Goal: Transaction & Acquisition: Purchase product/service

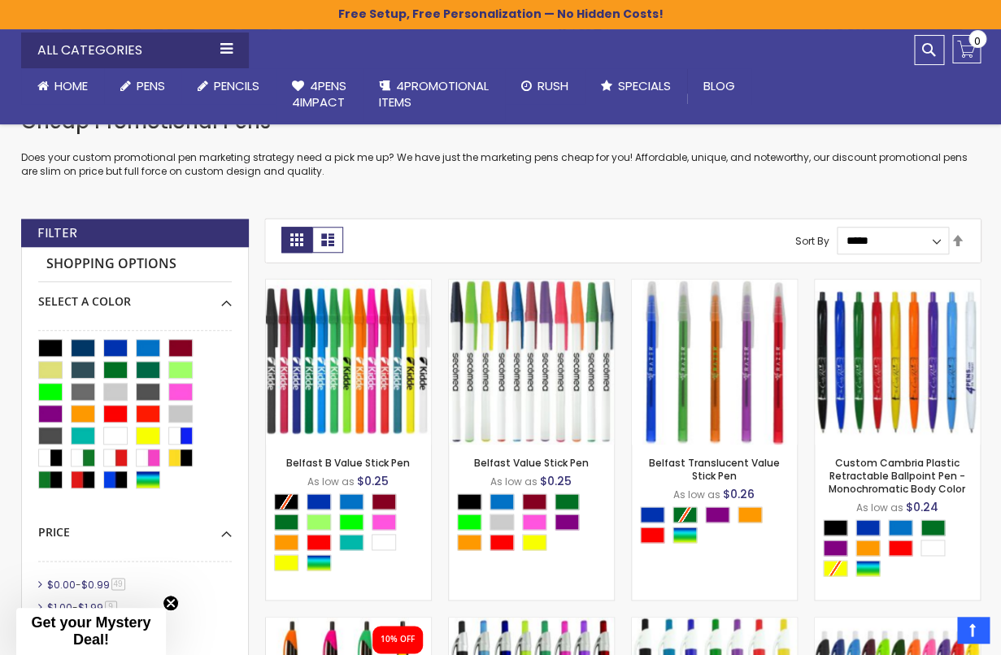
scroll to position [314, 0]
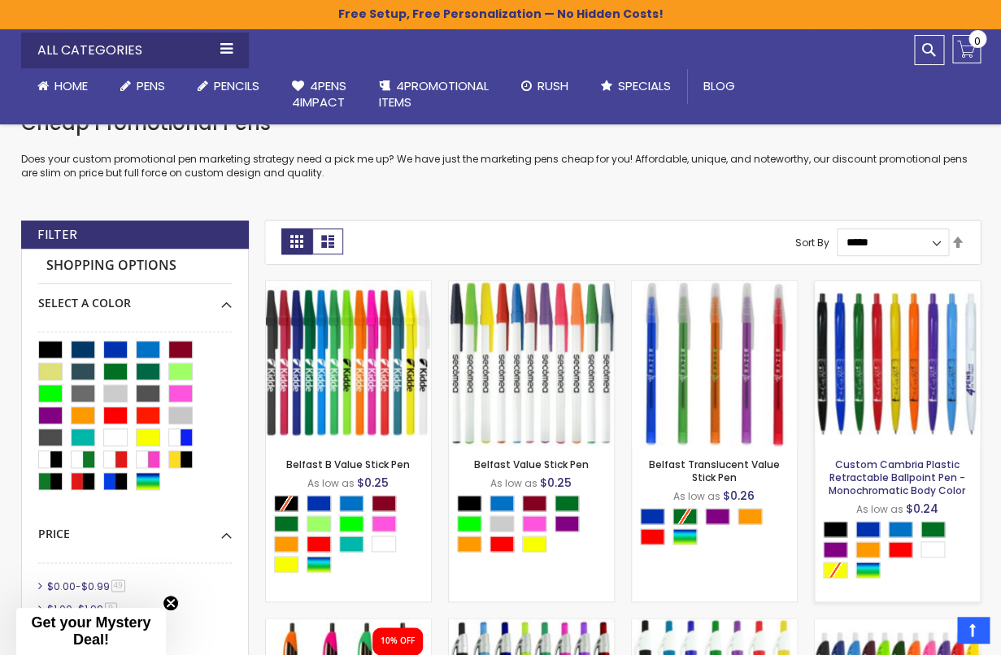
click at [884, 480] on link "Custom Cambria Plastic Retractable Ballpoint Pen - Monochromatic Body Color" at bounding box center [896, 478] width 137 height 40
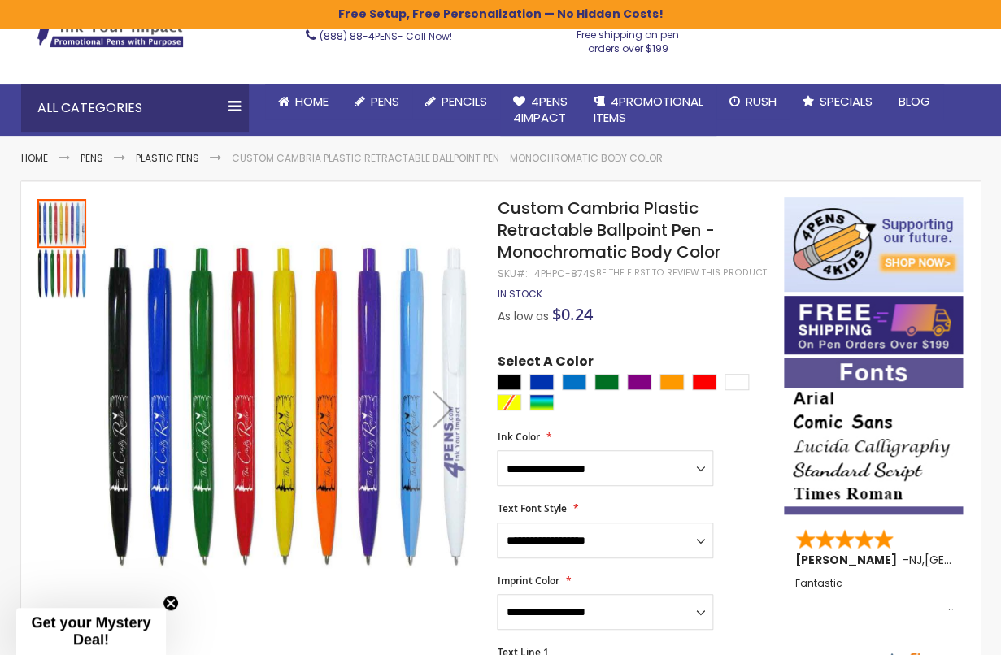
scroll to position [111, 0]
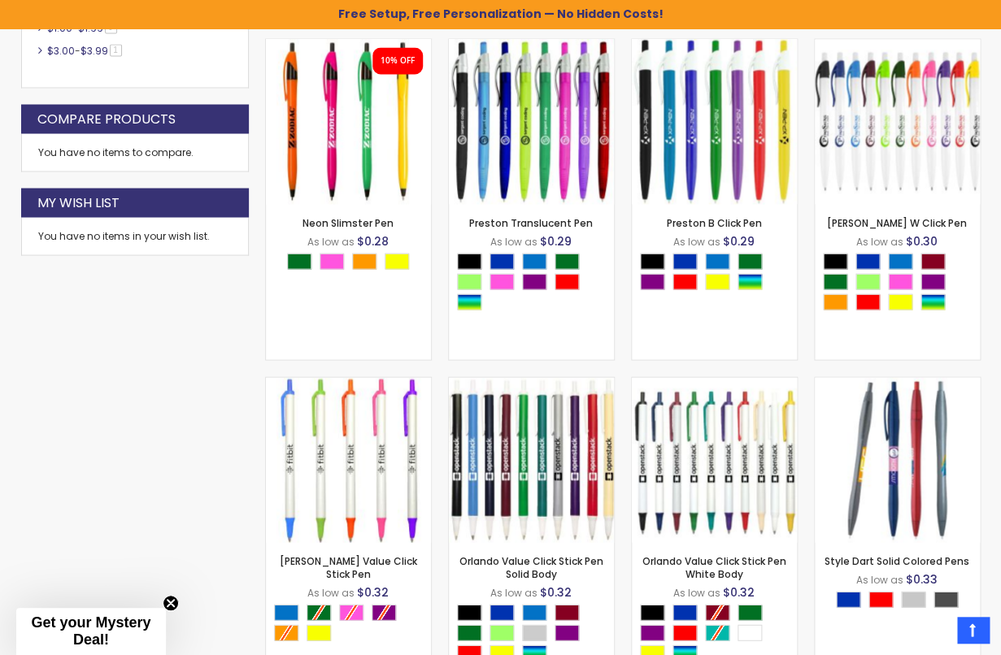
scroll to position [918, 0]
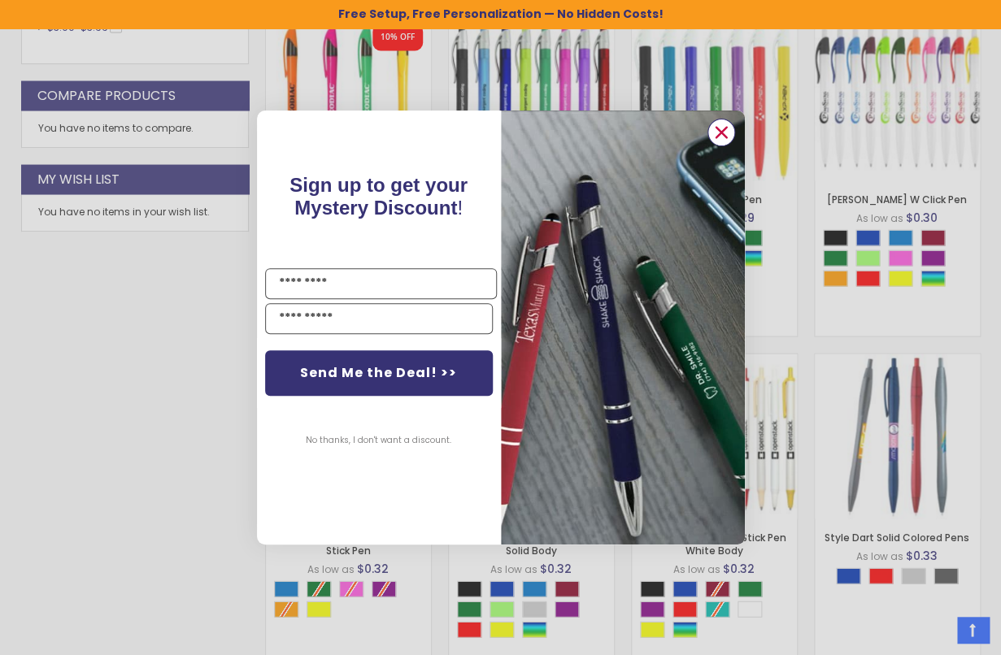
click at [728, 144] on circle "Close dialog" at bounding box center [720, 132] width 24 height 24
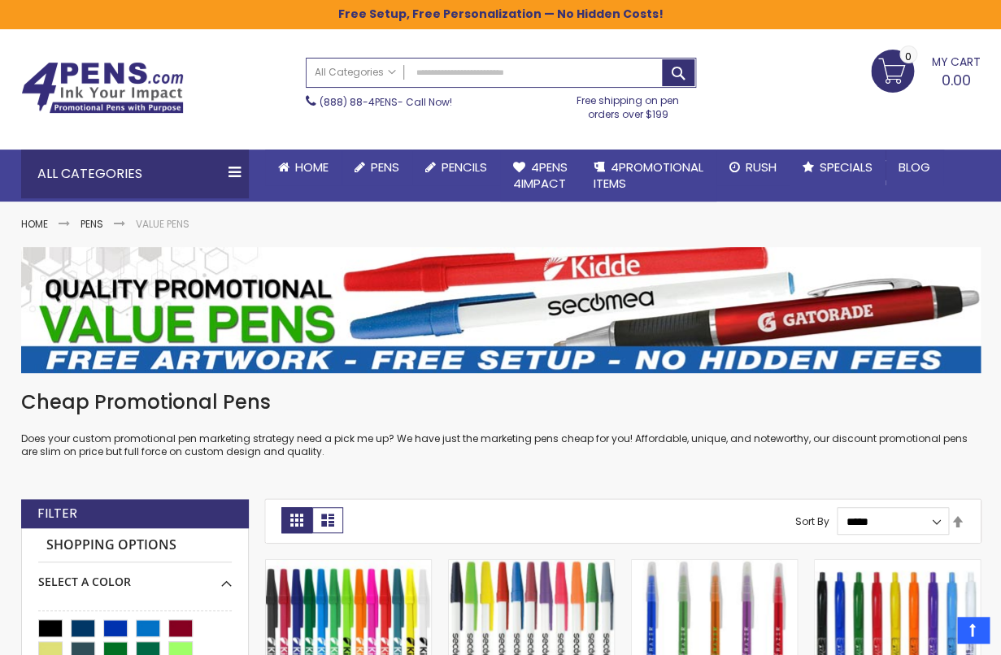
scroll to position [0, 0]
